Goal: Information Seeking & Learning: Check status

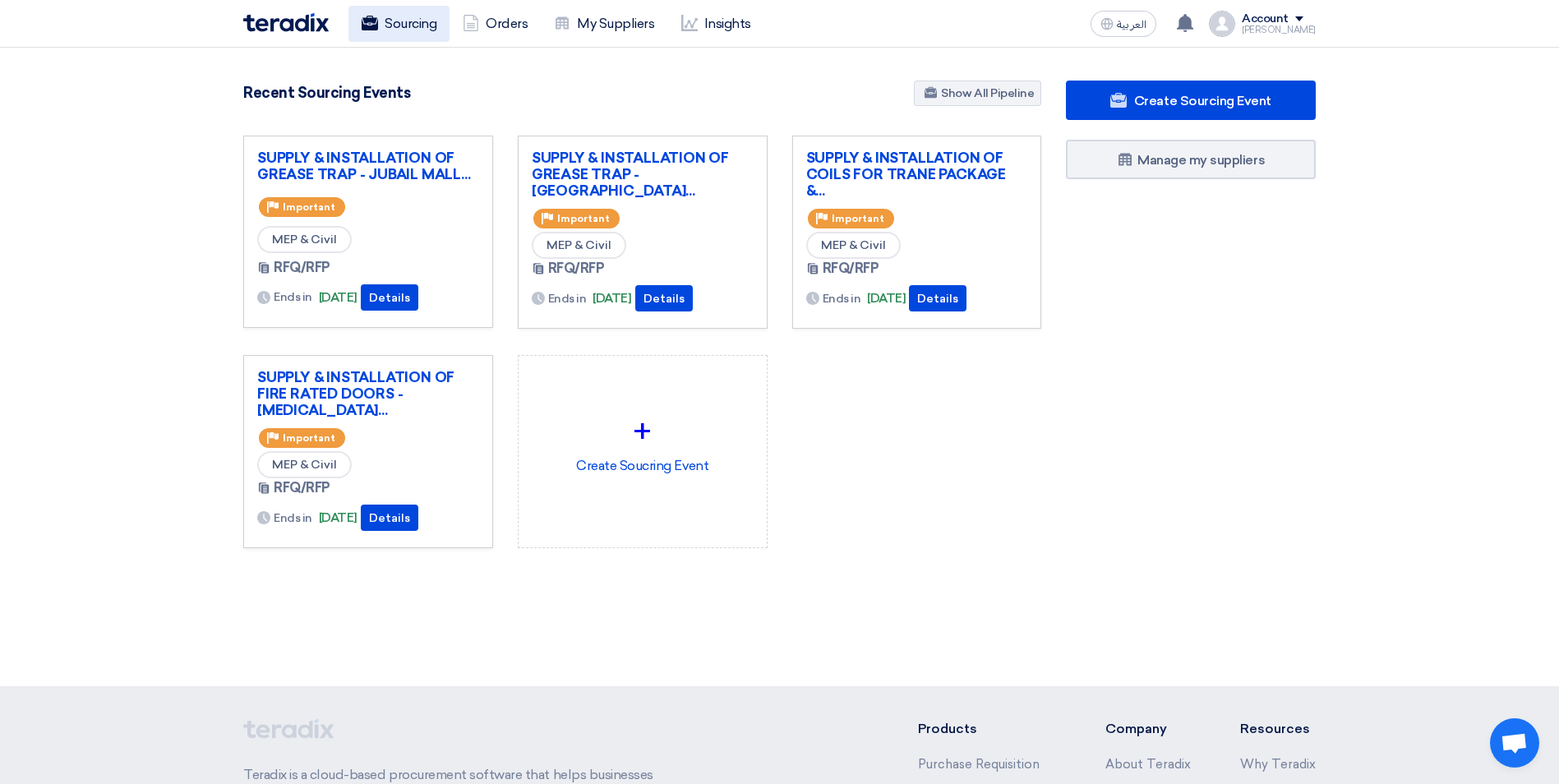
click at [410, 24] on link "Sourcing" at bounding box center [398, 24] width 101 height 36
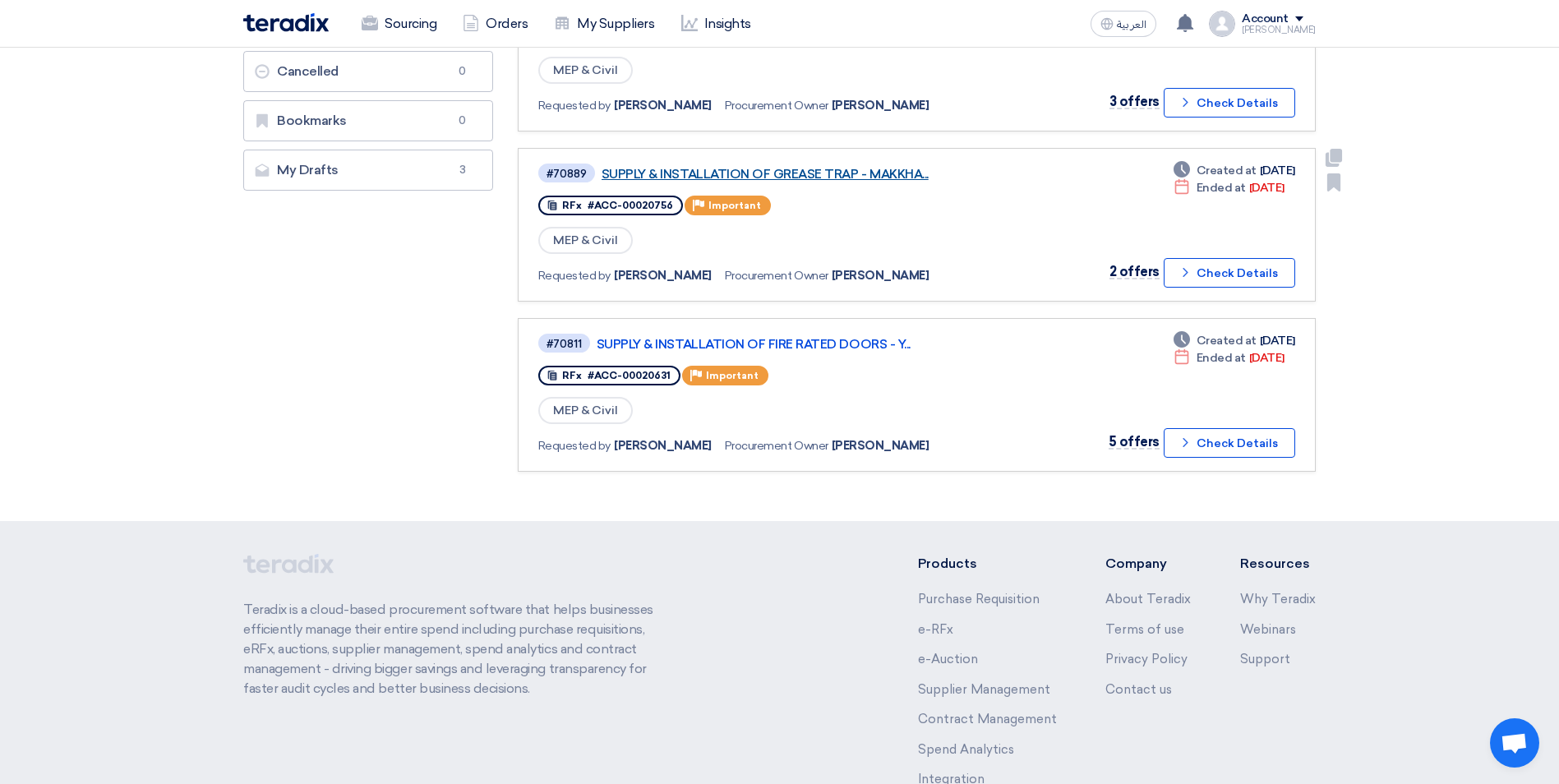
scroll to position [410, 0]
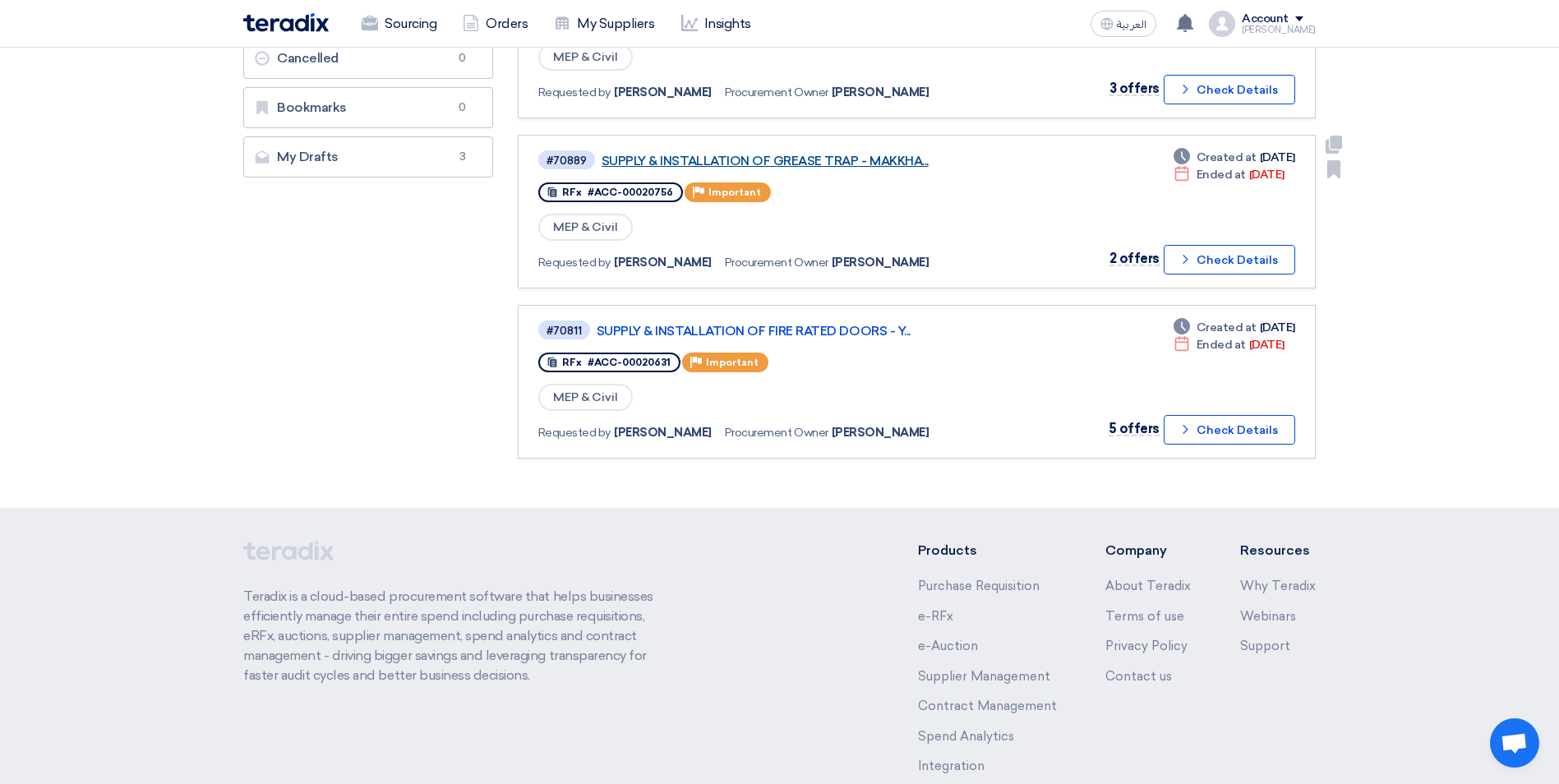
click at [858, 164] on link "SUPPLY & INSTALLATION OF GREASE TRAP - MAKKHA..." at bounding box center [806, 161] width 411 height 15
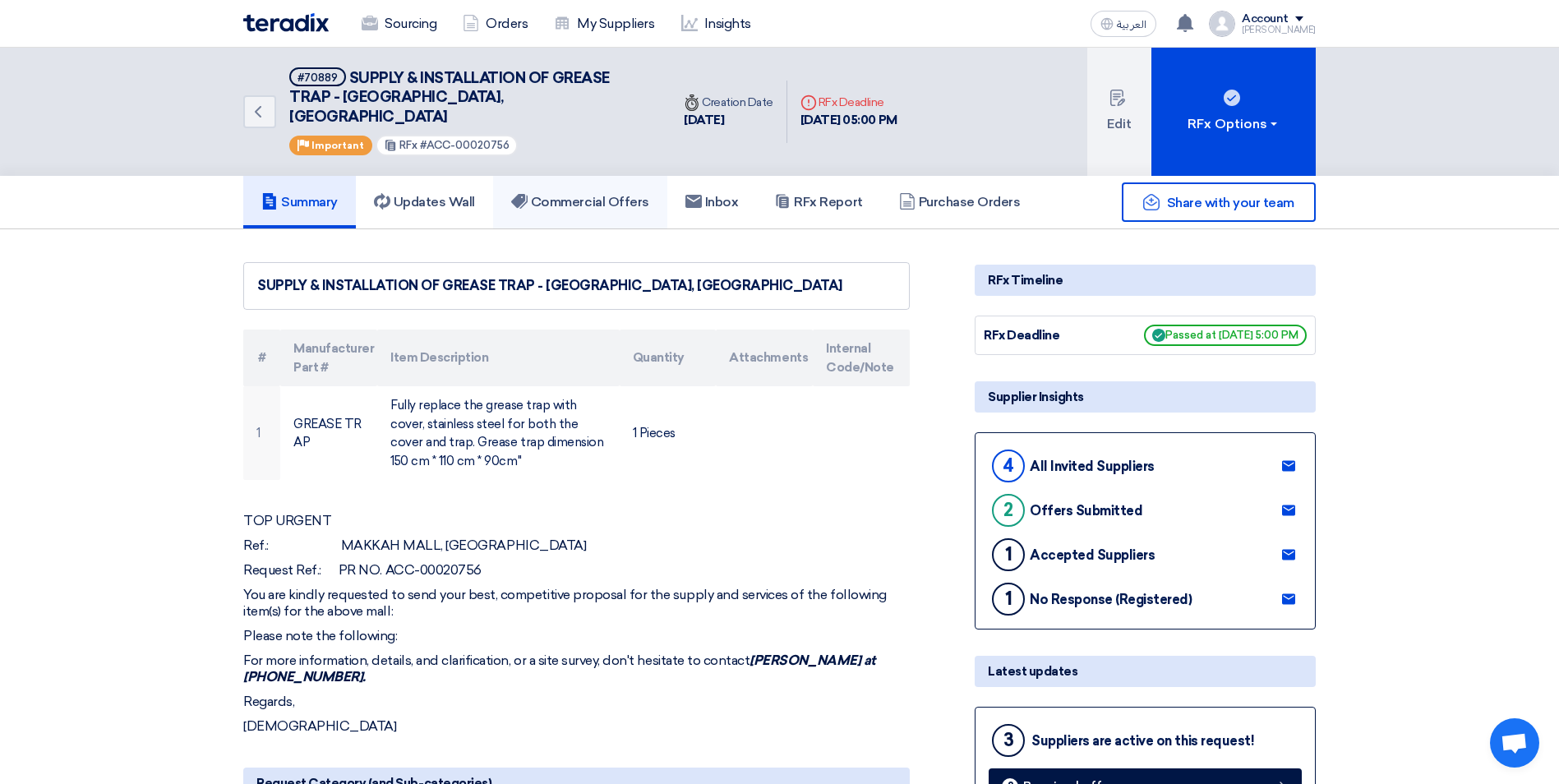
click at [624, 193] on h5 "Commercial Offers" at bounding box center [580, 201] width 138 height 16
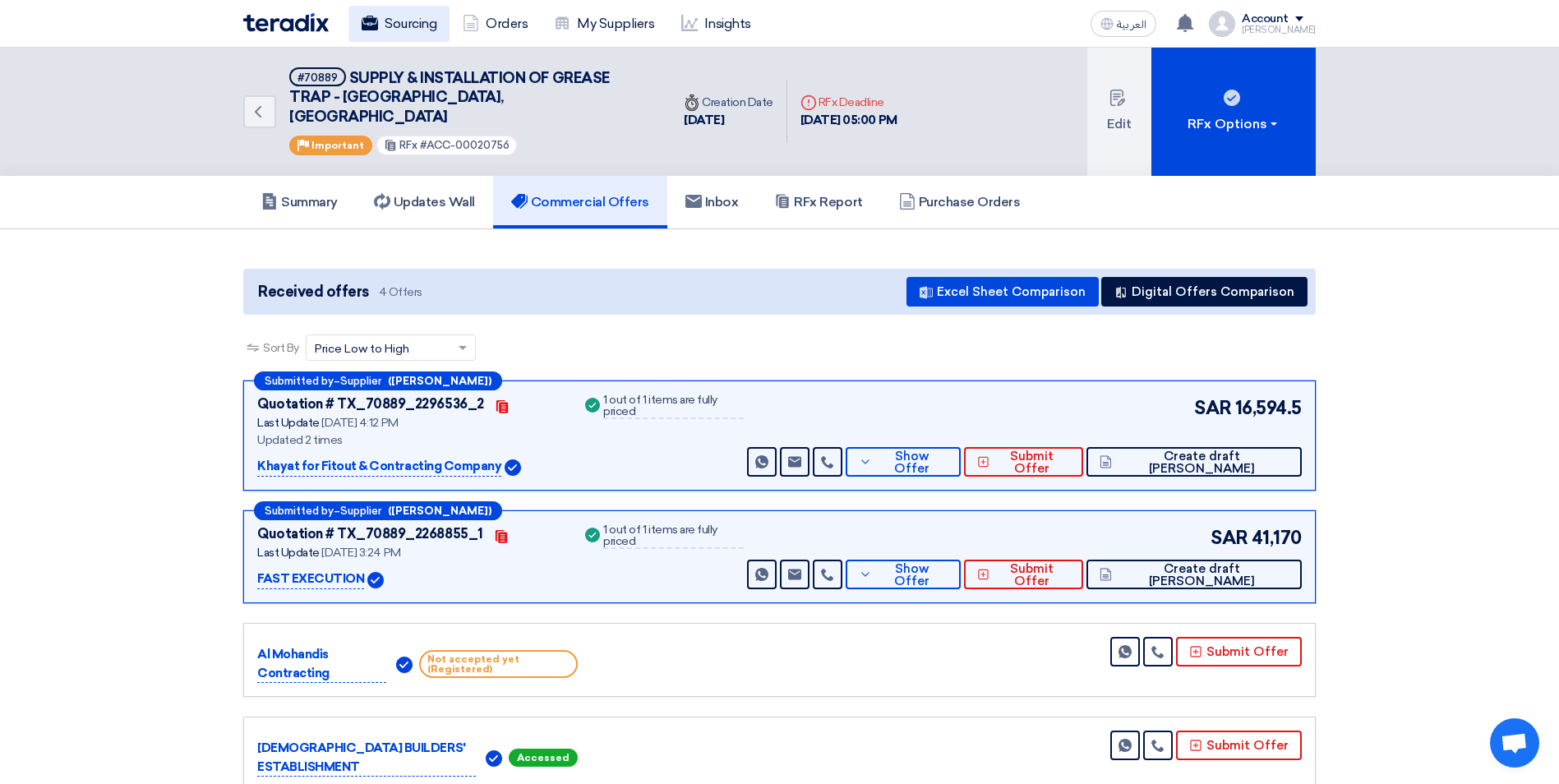
click at [425, 25] on link "Sourcing" at bounding box center [398, 24] width 101 height 36
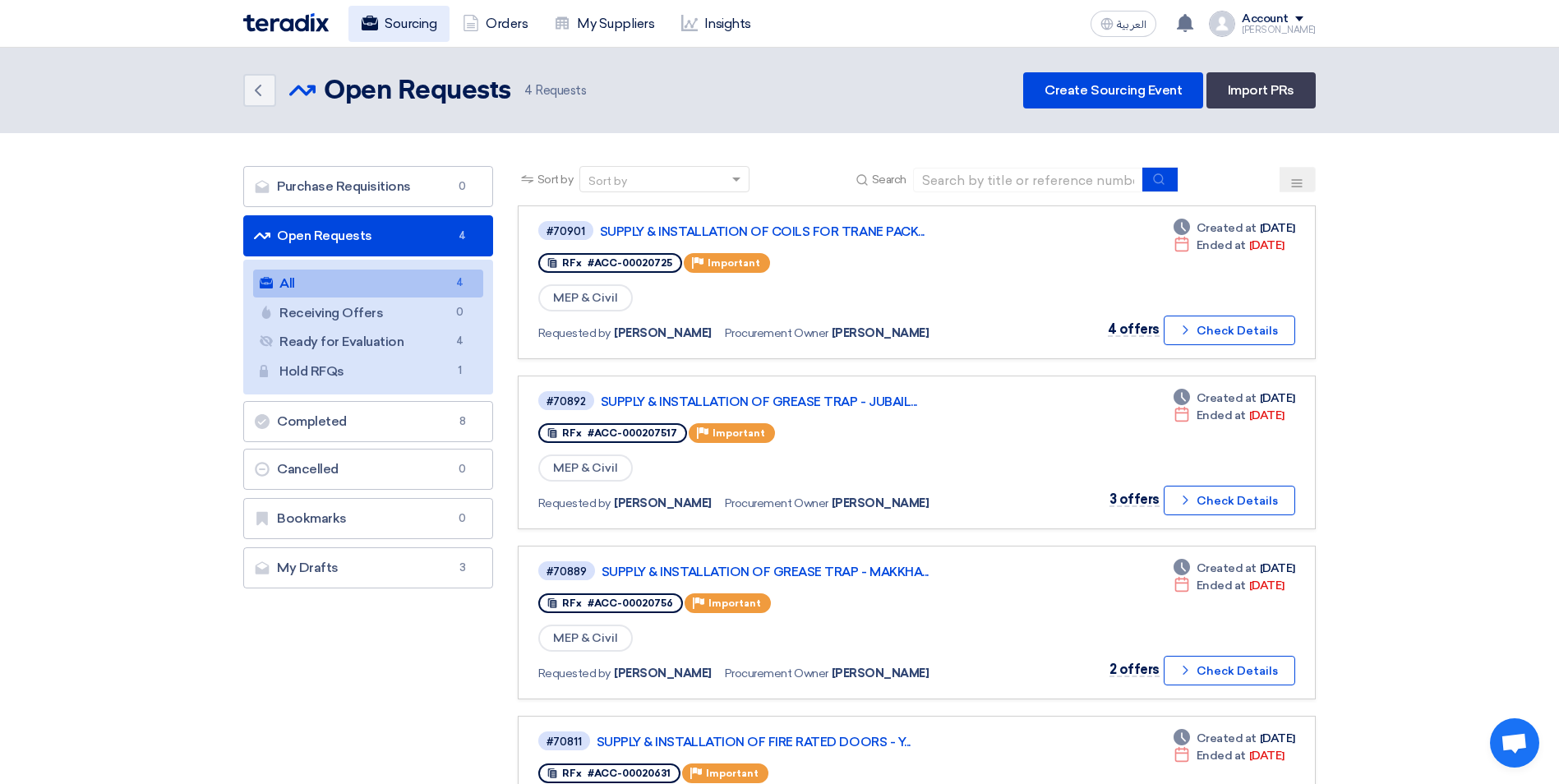
click at [399, 19] on link "Sourcing" at bounding box center [398, 24] width 101 height 36
